Goal: Task Accomplishment & Management: Manage account settings

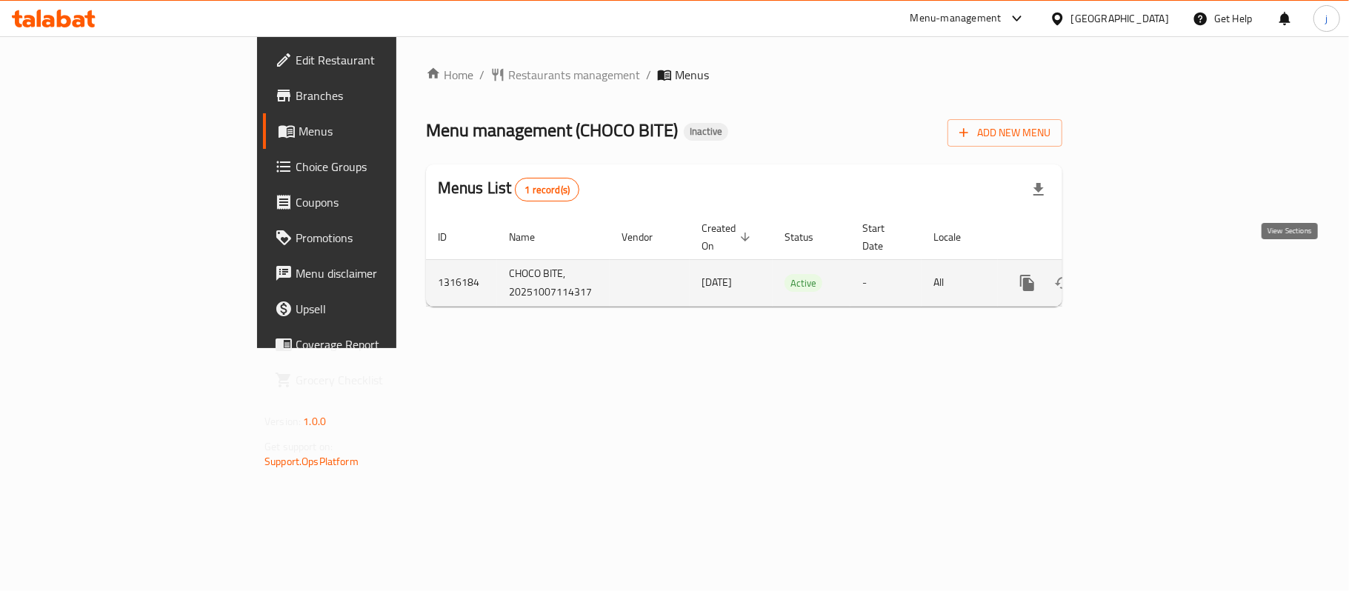
click at [1143, 274] on icon "enhanced table" at bounding box center [1134, 283] width 18 height 18
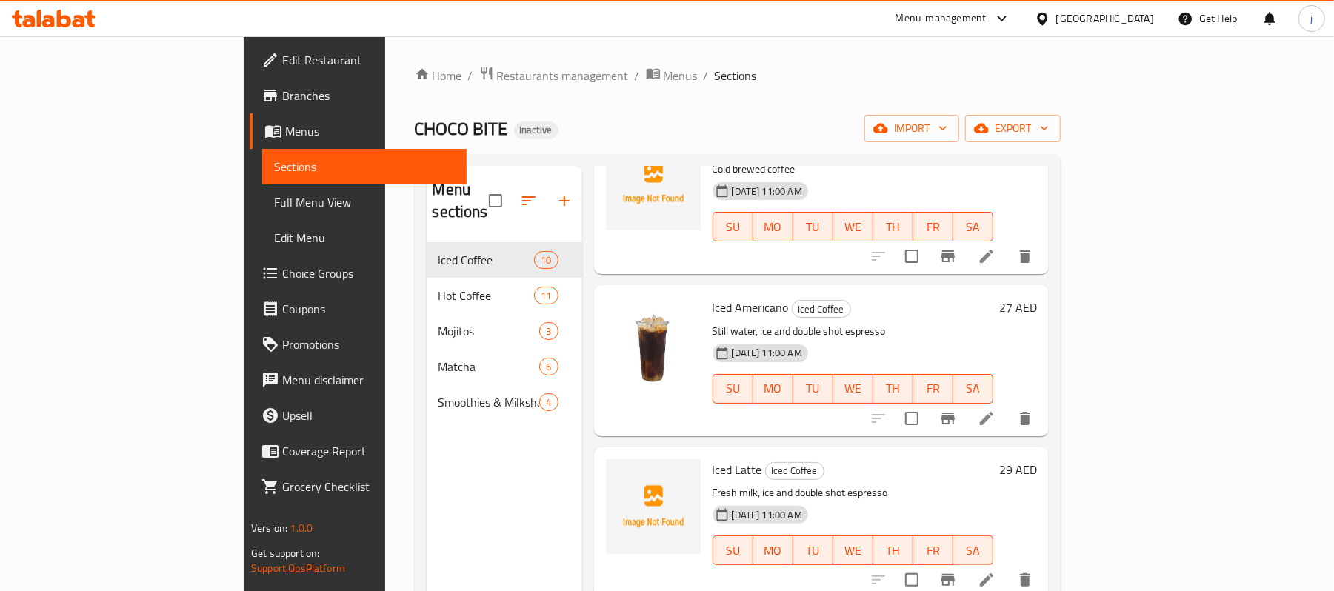
scroll to position [395, 0]
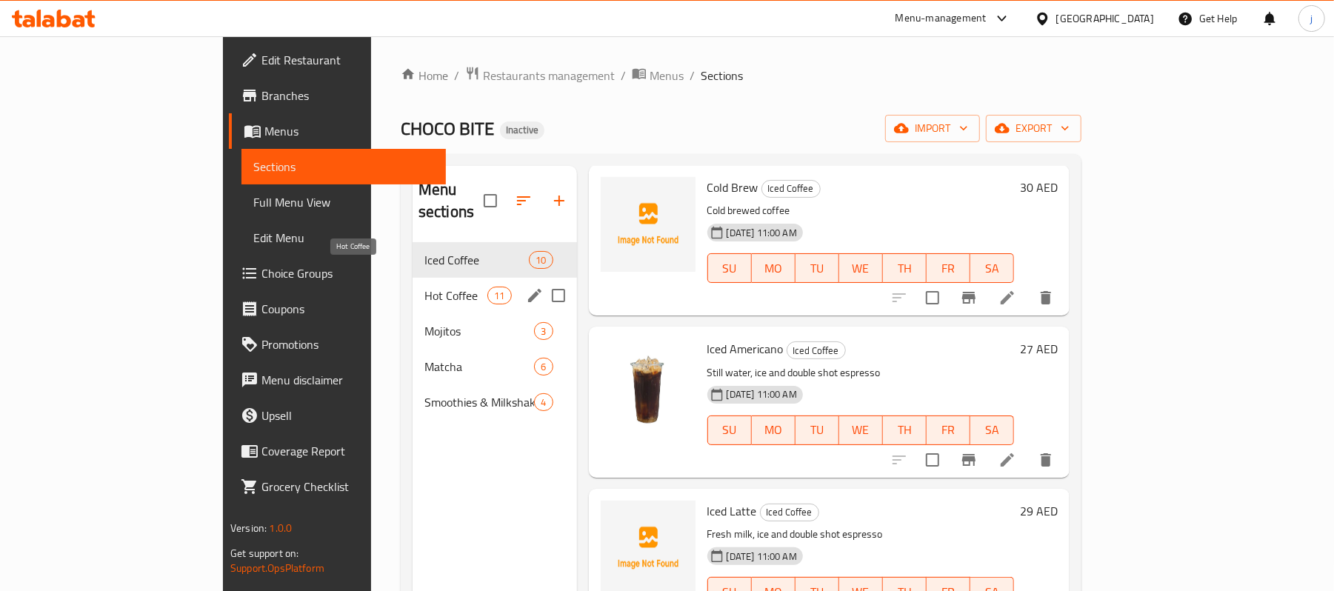
click at [424, 287] on span "Hot Coffee" at bounding box center [455, 296] width 63 height 18
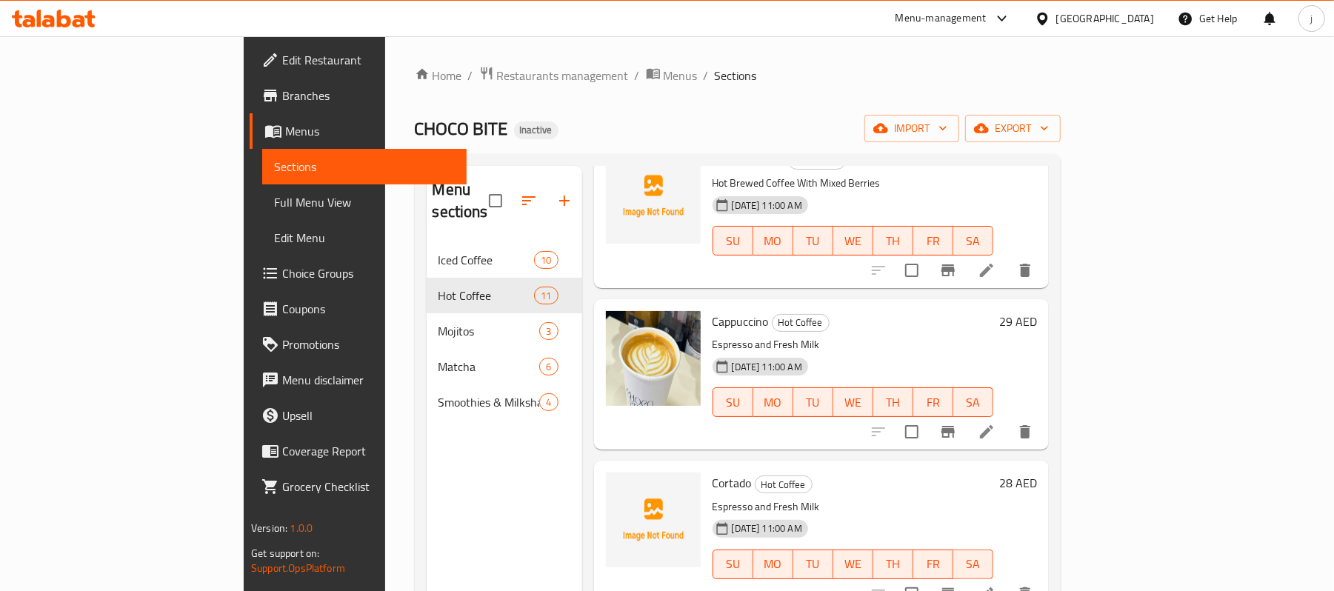
scroll to position [296, 0]
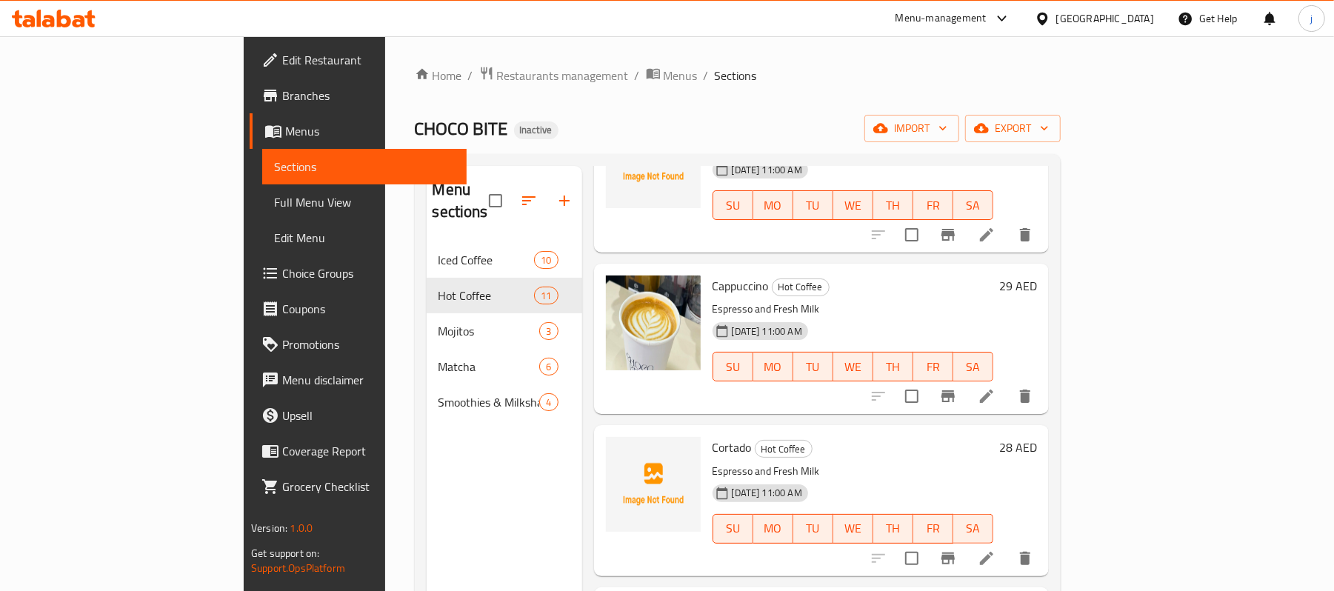
click at [712, 275] on span "Cappuccino" at bounding box center [740, 286] width 56 height 22
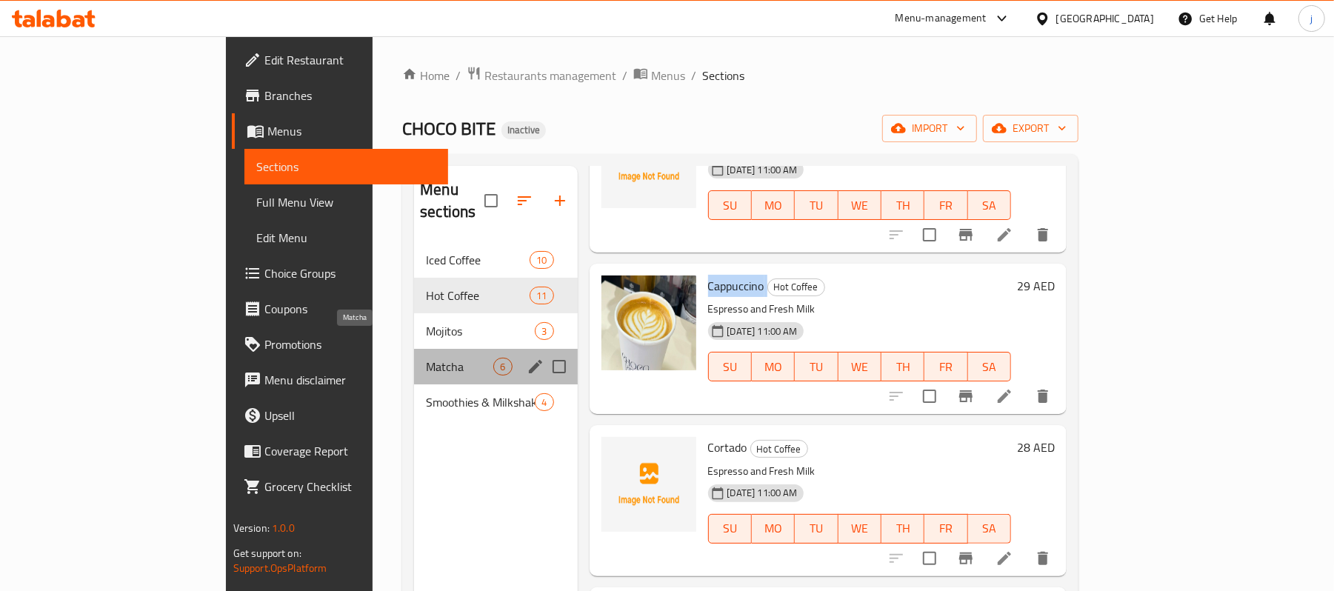
click at [426, 358] on span "Matcha" at bounding box center [459, 367] width 67 height 18
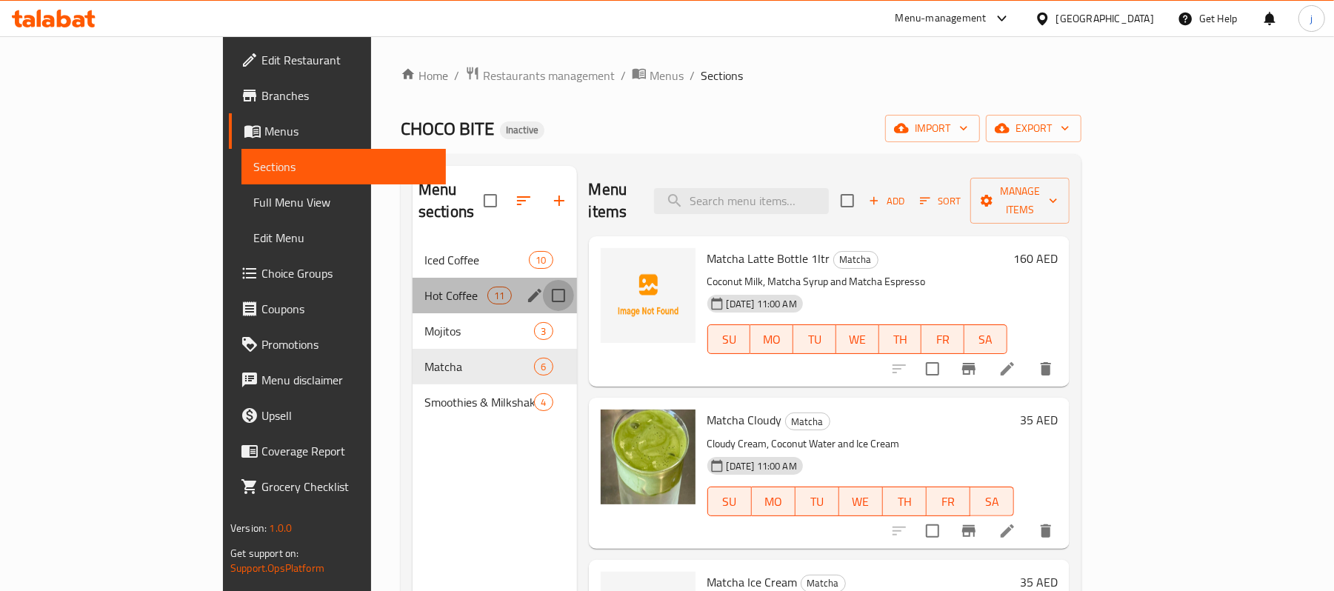
click at [543, 280] on input "Menu sections" at bounding box center [558, 295] width 31 height 31
checkbox input "true"
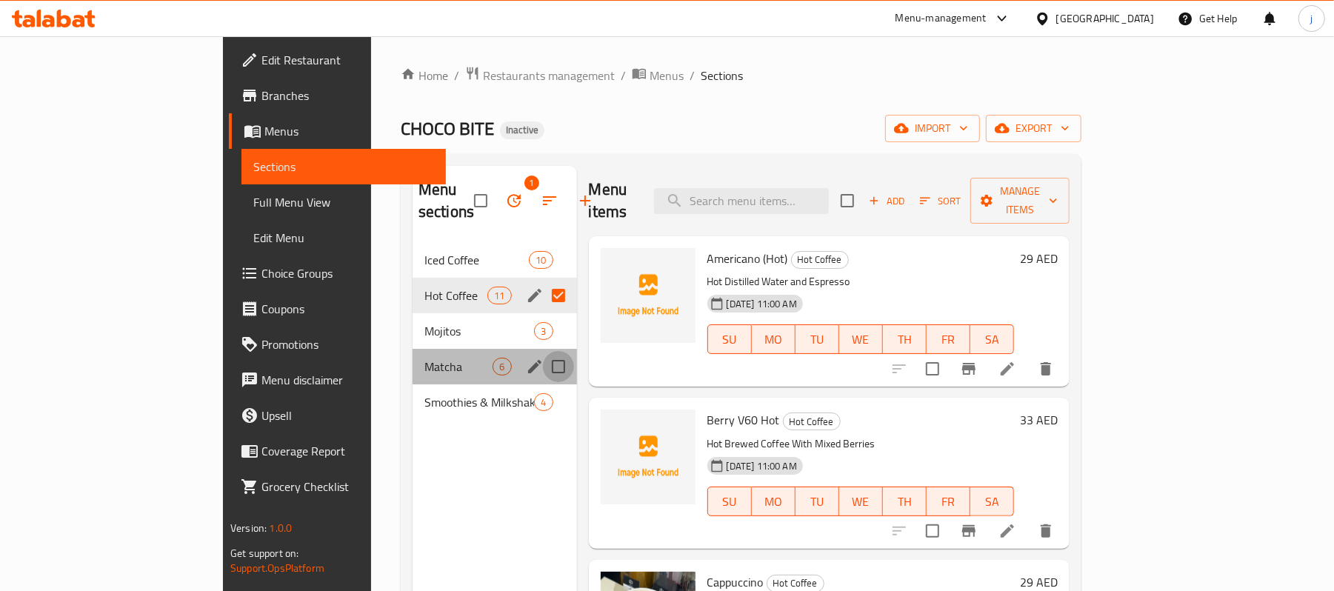
click at [543, 351] on input "Menu sections" at bounding box center [558, 366] width 31 height 31
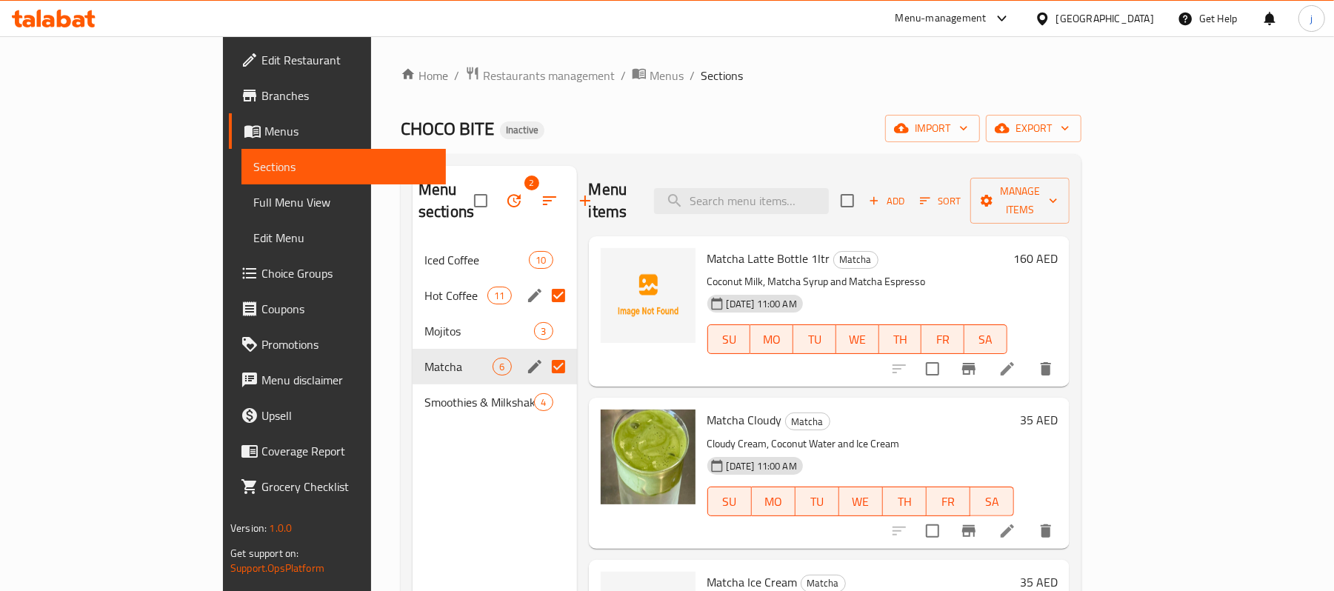
click at [543, 351] on input "Menu sections" at bounding box center [558, 366] width 31 height 31
checkbox input "false"
click at [543, 280] on input "Menu sections" at bounding box center [558, 295] width 31 height 31
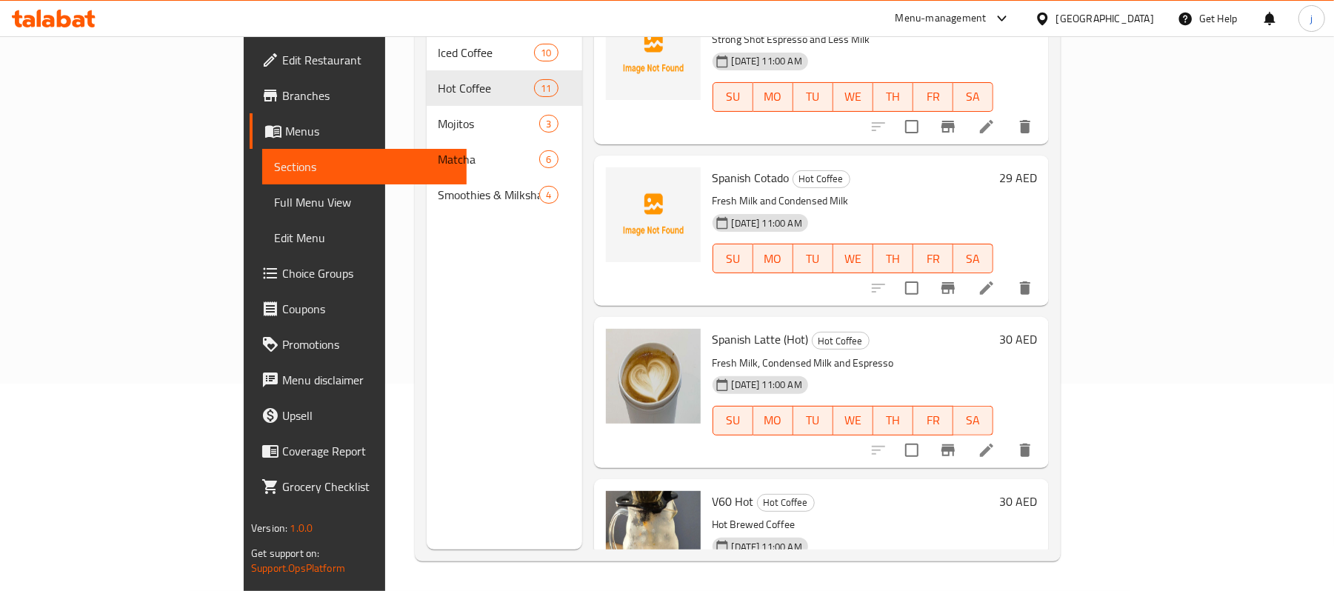
scroll to position [1225, 0]
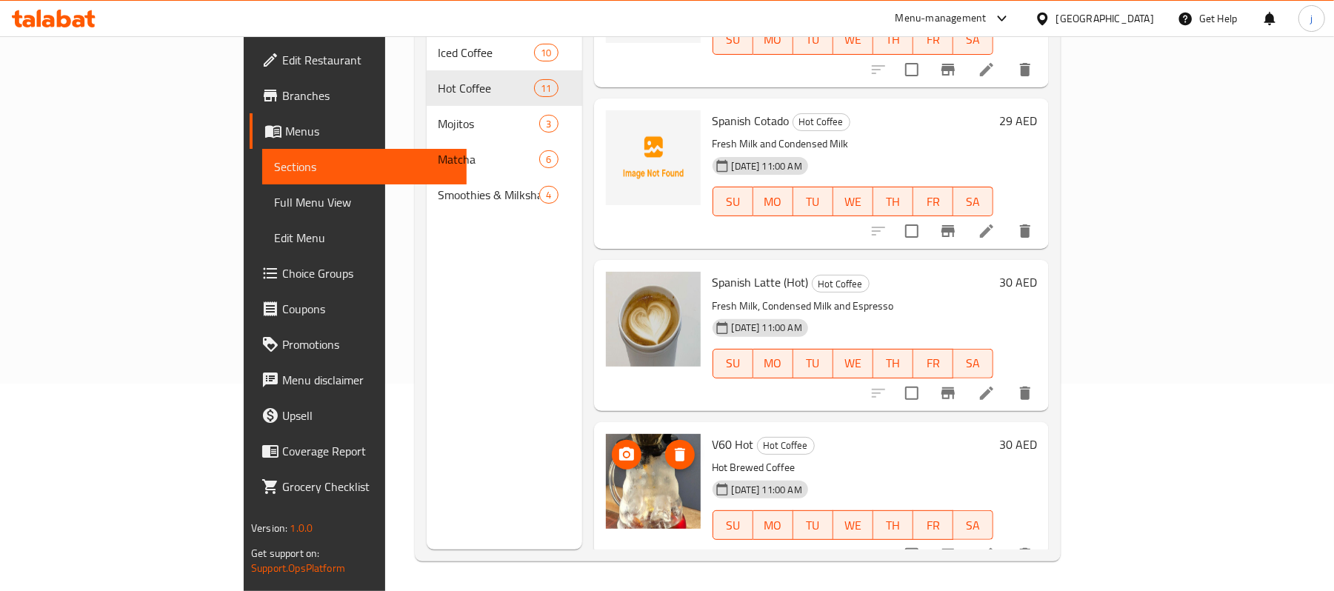
click at [606, 471] on img at bounding box center [653, 481] width 95 height 95
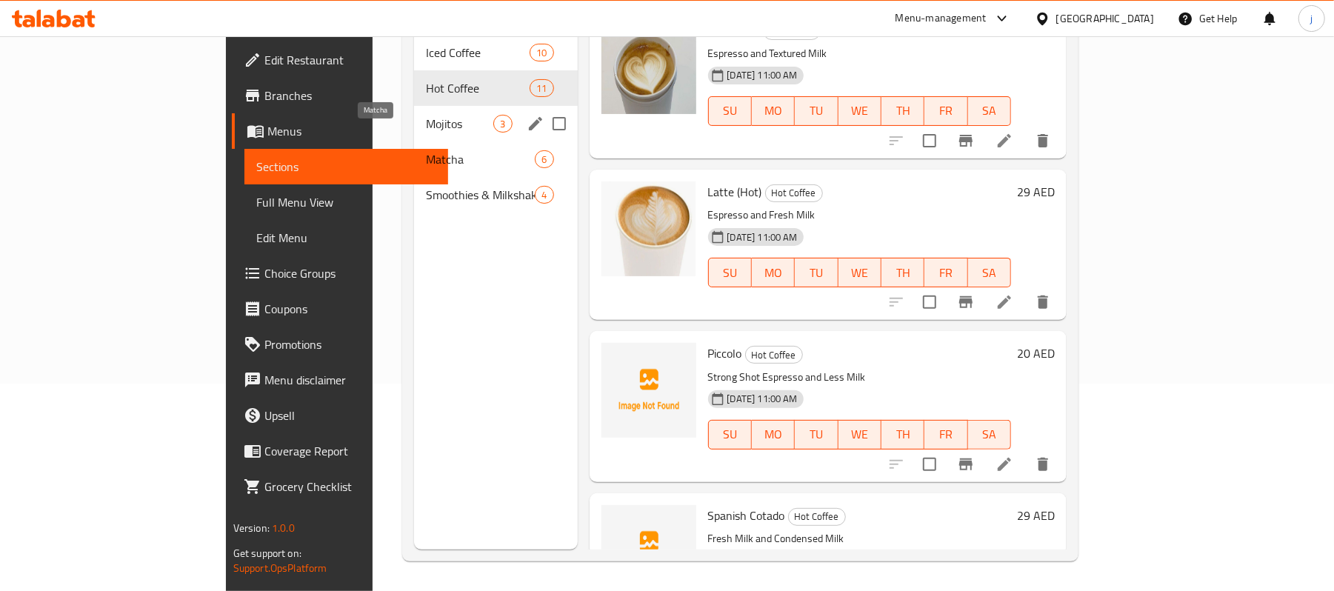
scroll to position [110, 0]
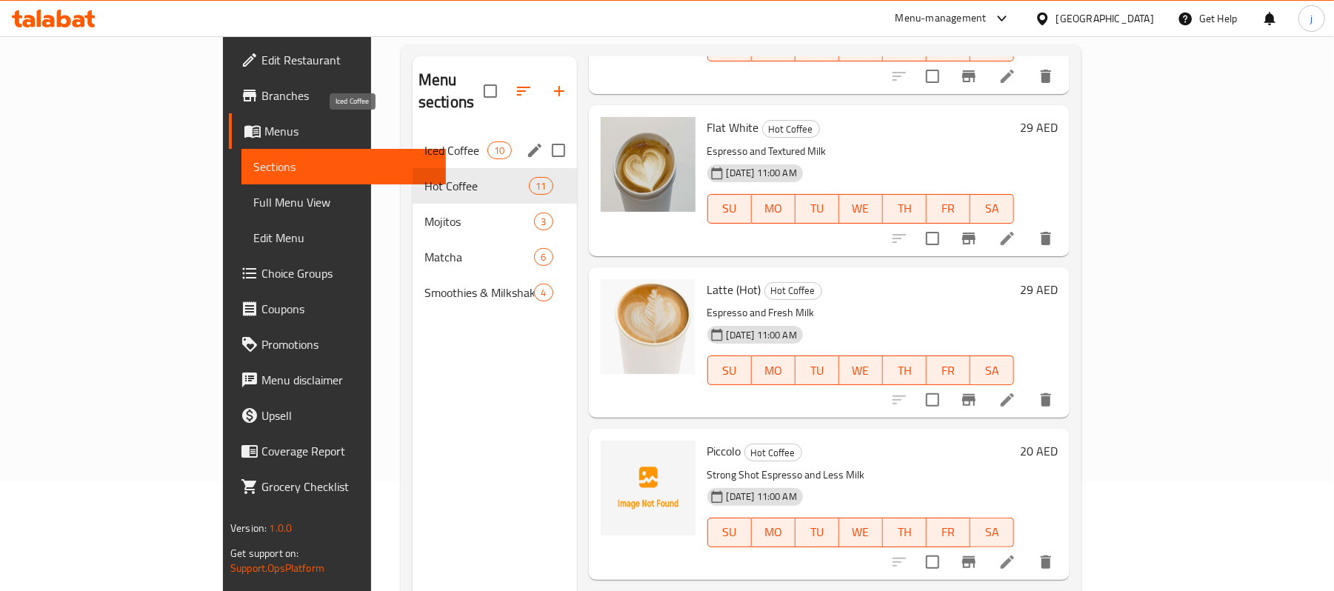
click at [424, 141] on span "Iced Coffee" at bounding box center [455, 150] width 63 height 18
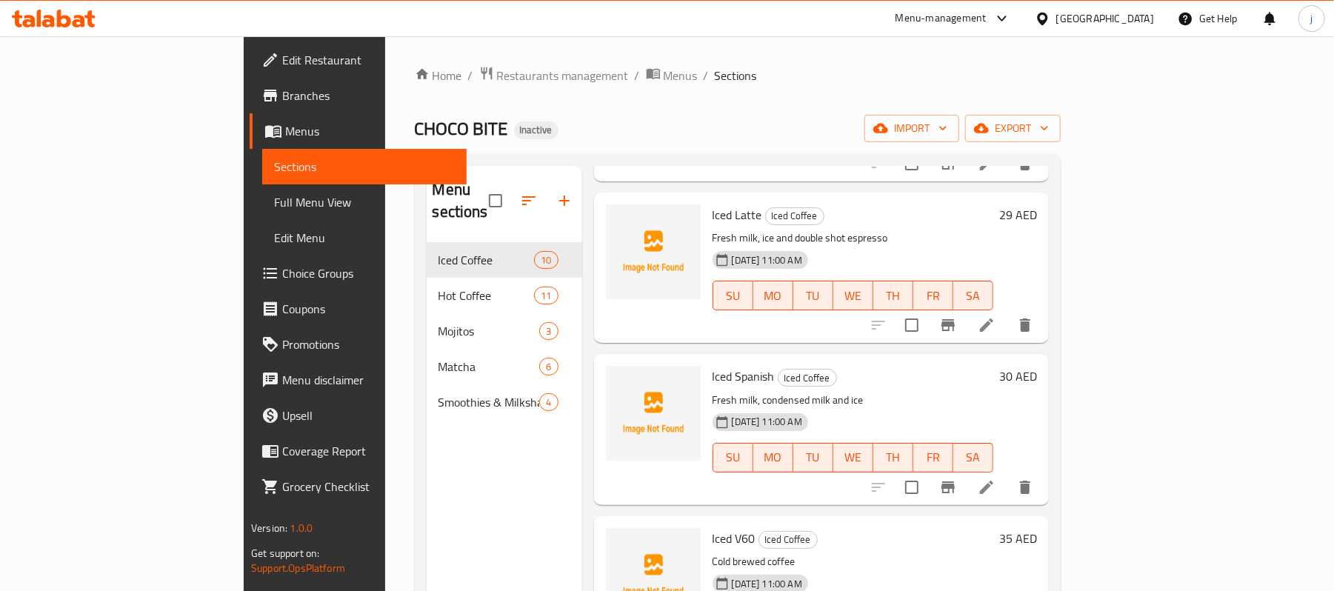
scroll to position [1064, 0]
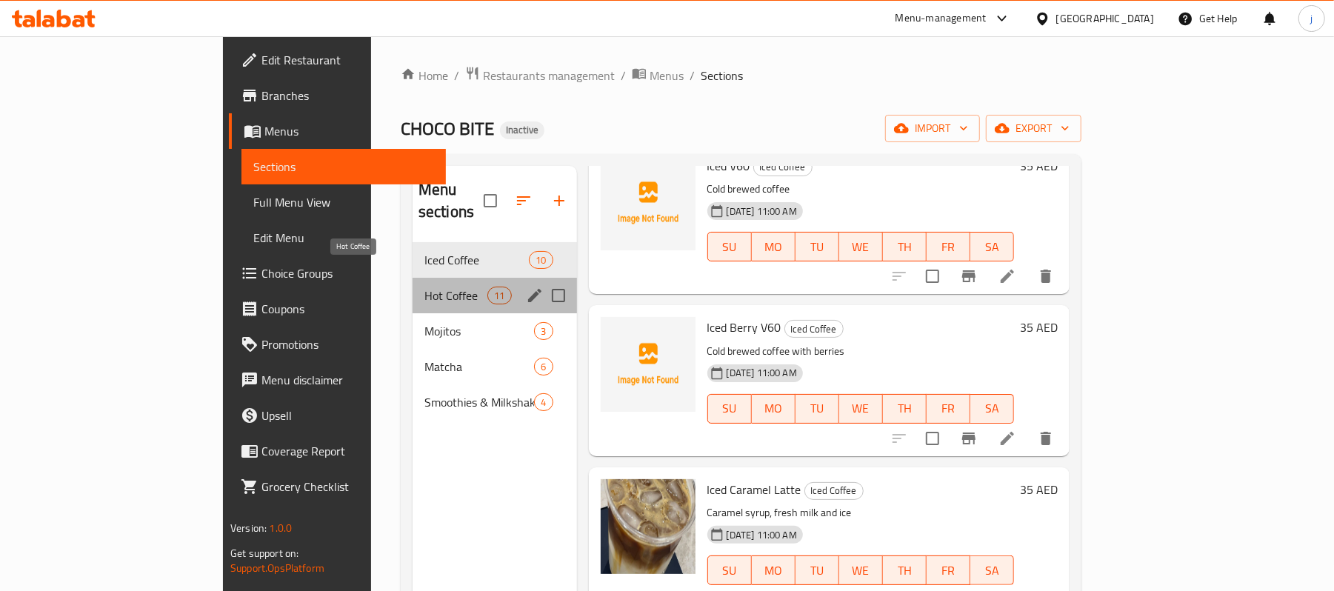
click at [424, 287] on span "Hot Coffee" at bounding box center [455, 296] width 63 height 18
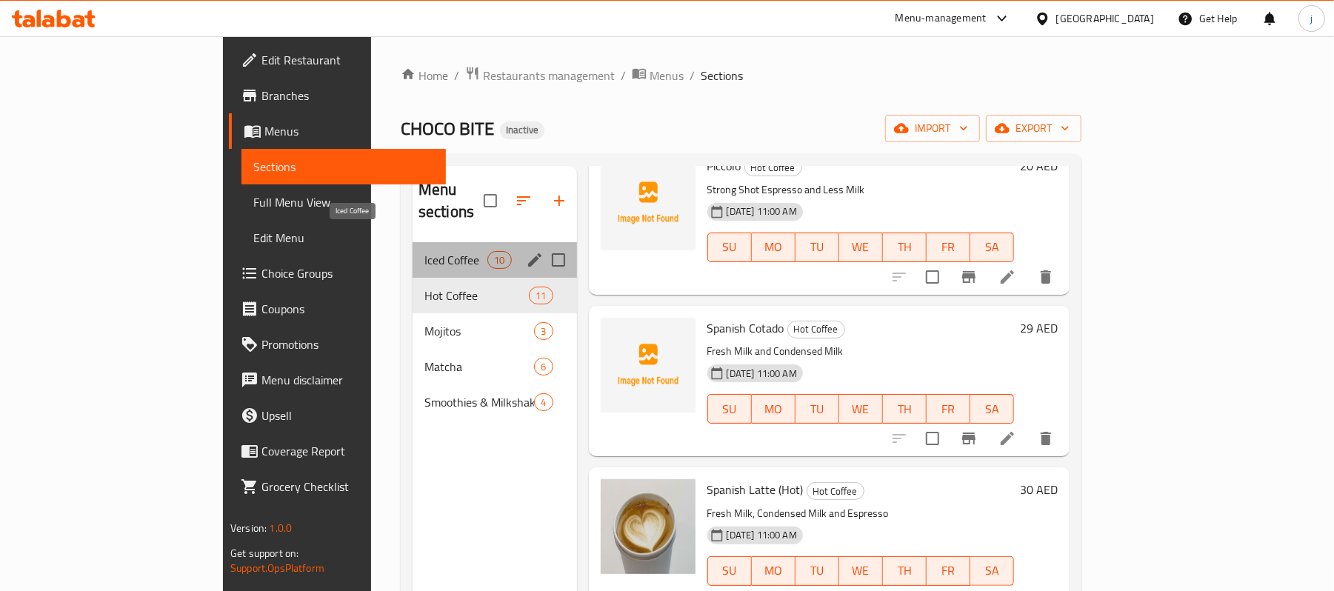
click at [424, 251] on span "Iced Coffee" at bounding box center [455, 260] width 63 height 18
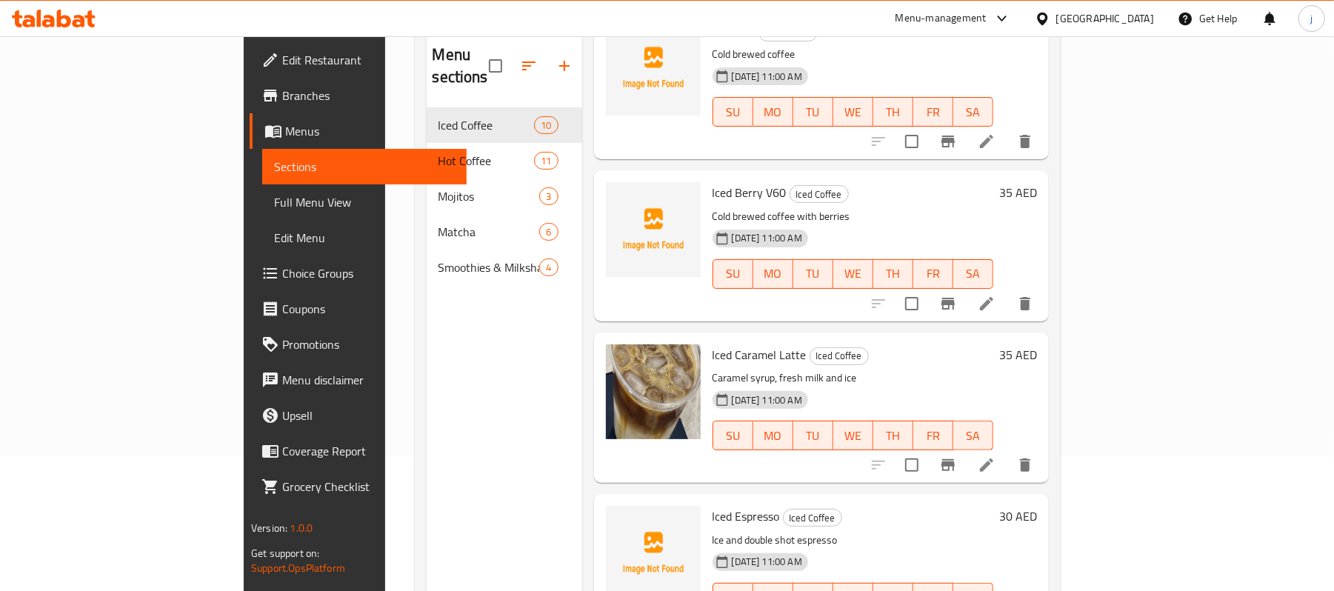
scroll to position [208, 0]
